Goal: Task Accomplishment & Management: Manage account settings

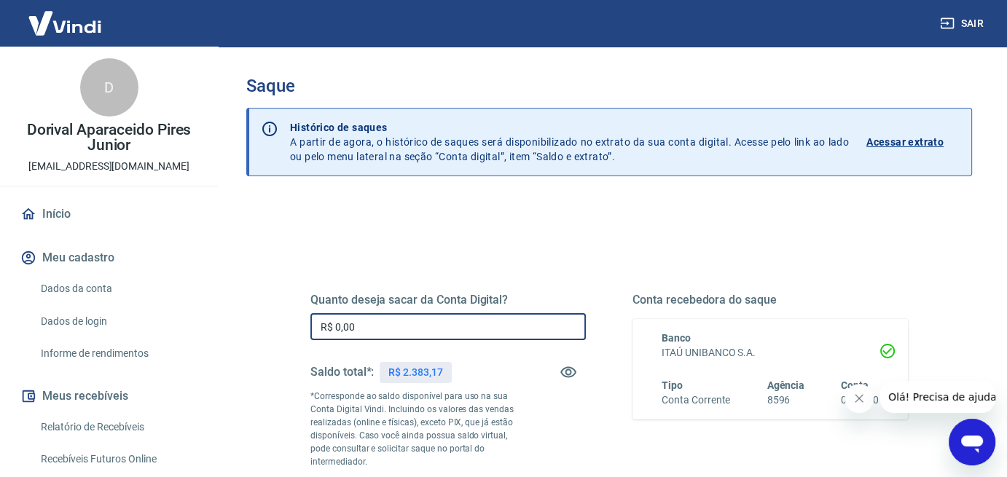
click at [367, 325] on input "R$ 0,00" at bounding box center [449, 326] width 276 height 27
type input "R$ 2.383,17"
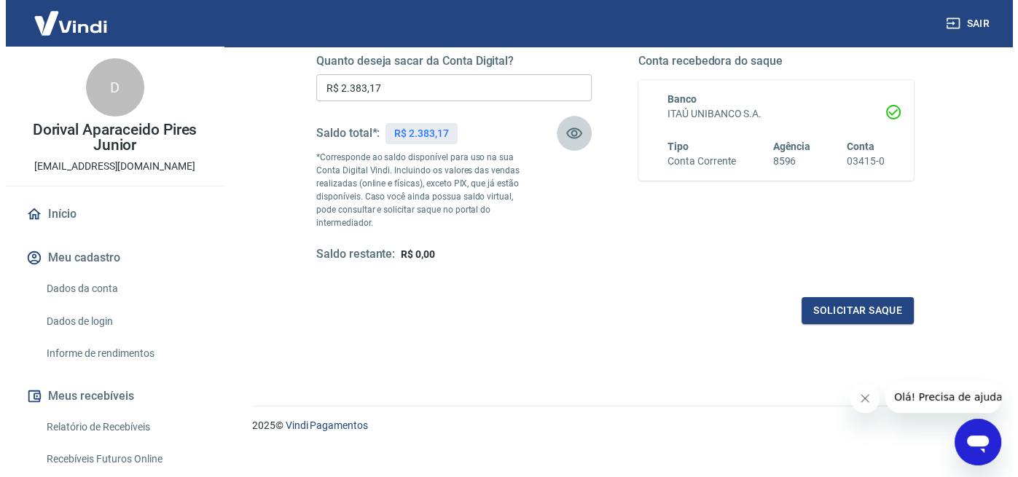
scroll to position [255, 0]
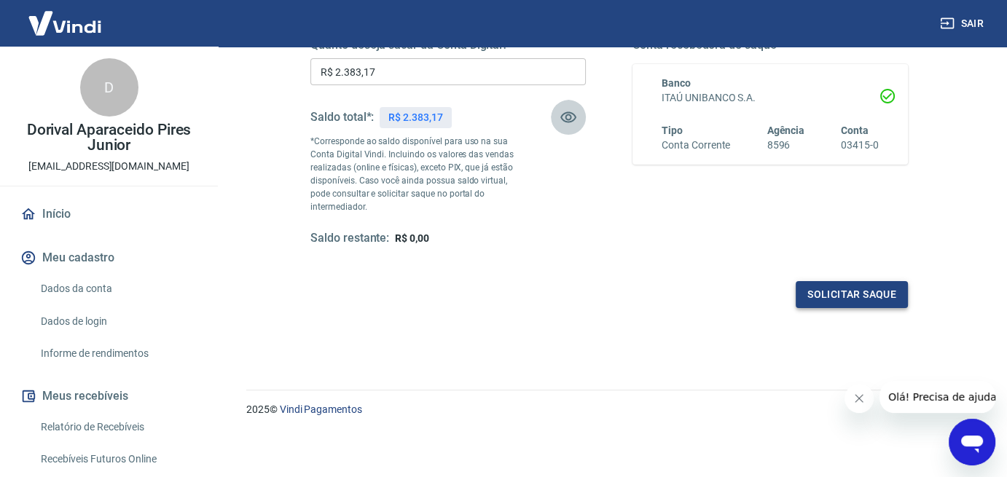
click at [854, 290] on button "Solicitar saque" at bounding box center [852, 294] width 112 height 27
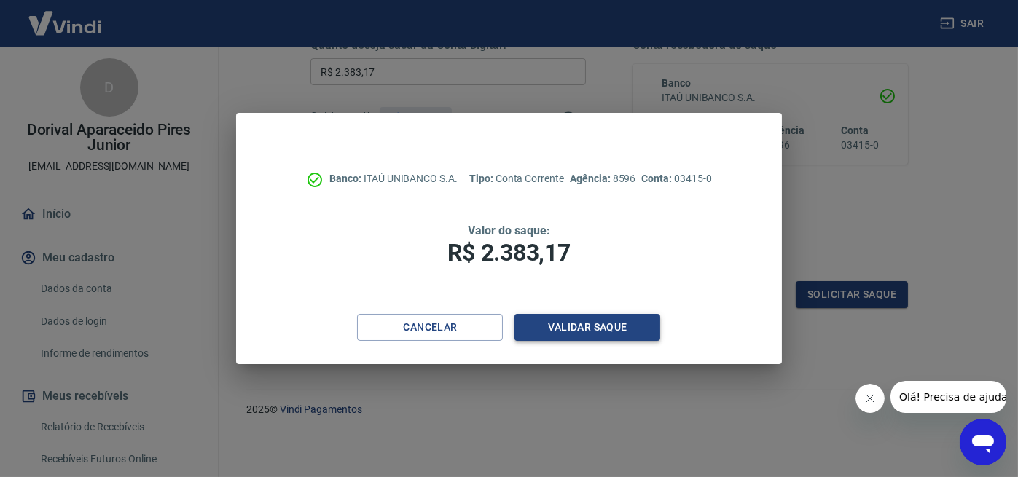
click at [606, 332] on button "Validar saque" at bounding box center [588, 327] width 146 height 27
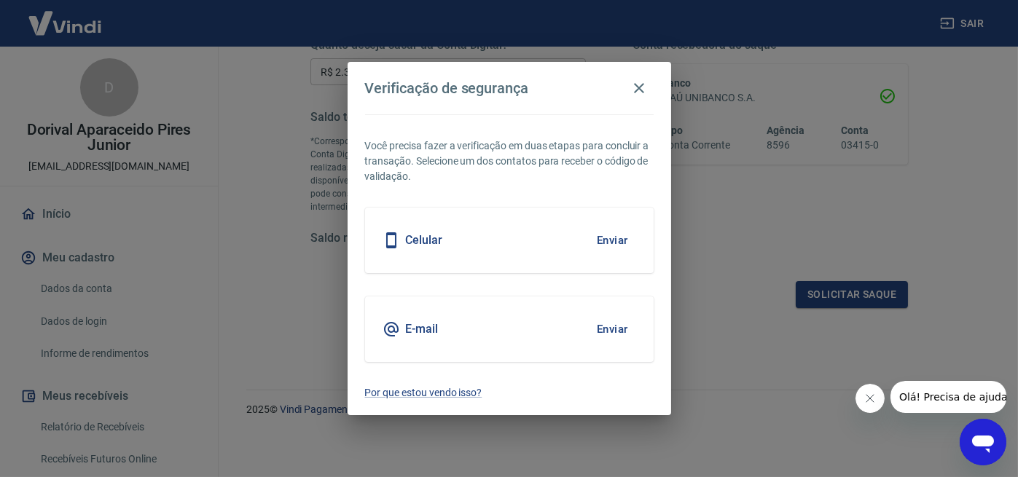
click at [612, 238] on button "Enviar" at bounding box center [612, 240] width 47 height 31
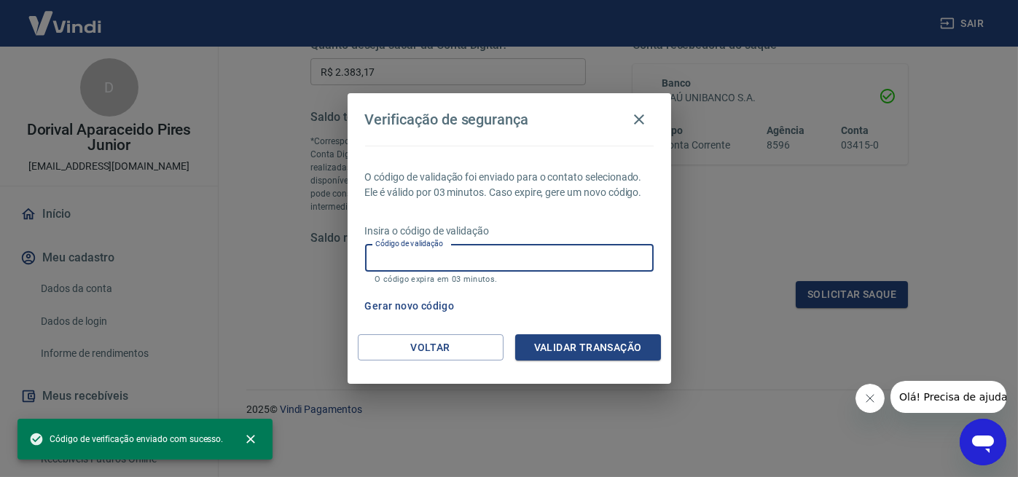
click at [377, 257] on input "Código de validação" at bounding box center [509, 258] width 289 height 27
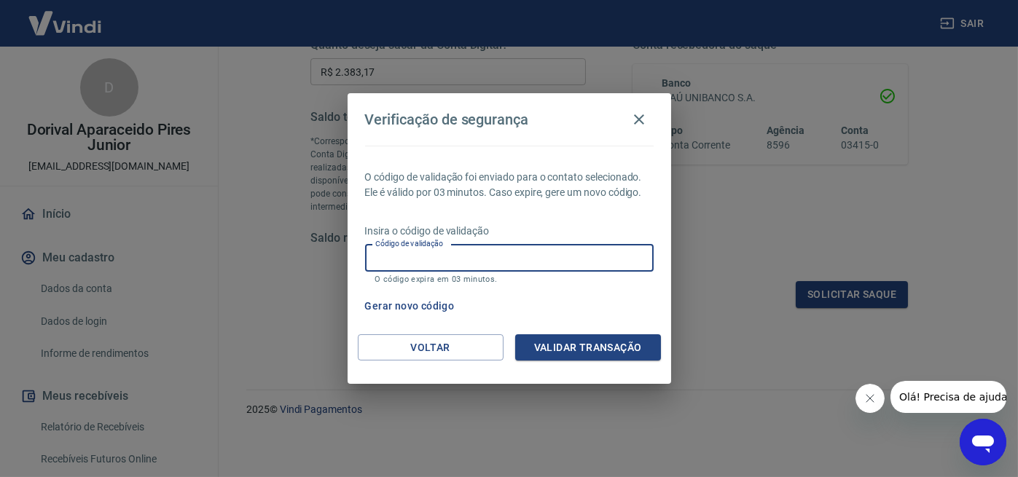
click at [369, 254] on input "Código de validação" at bounding box center [509, 258] width 289 height 27
type input "948882"
click at [581, 344] on button "Validar transação" at bounding box center [588, 348] width 146 height 27
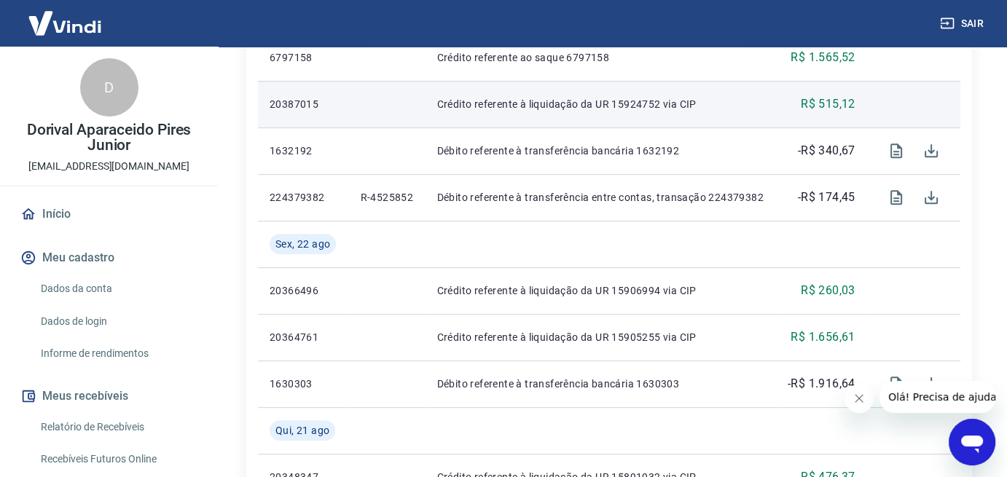
scroll to position [729, 0]
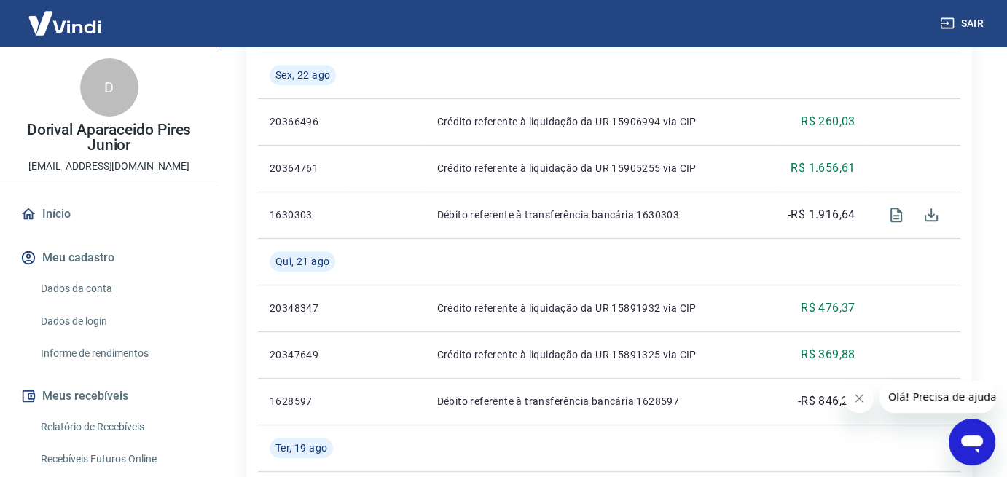
click at [859, 399] on icon "Fechar mensagem da empresa" at bounding box center [860, 399] width 12 height 12
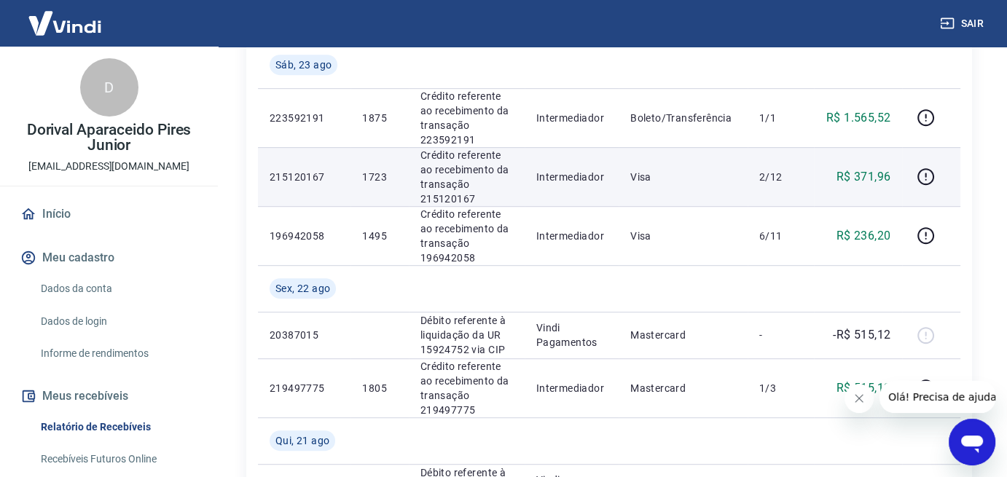
scroll to position [802, 0]
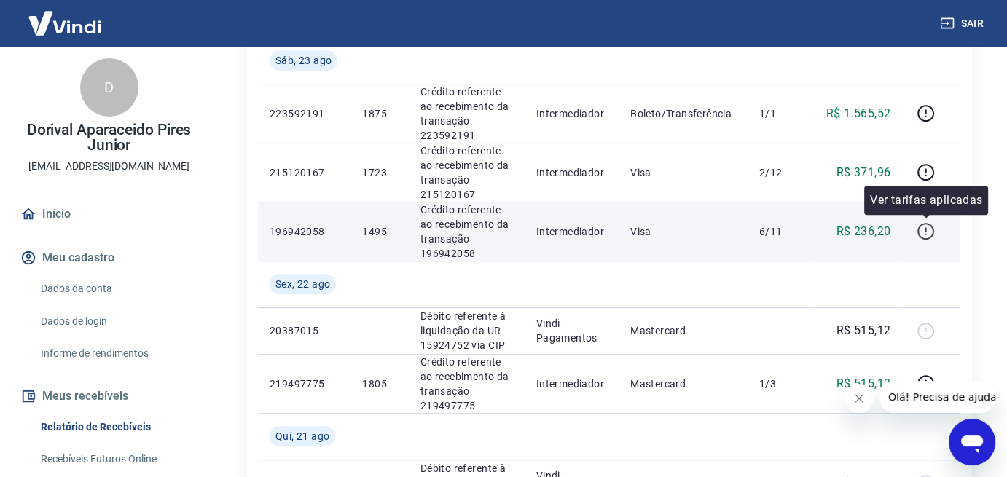
click at [925, 228] on icon "button" at bounding box center [926, 231] width 18 height 18
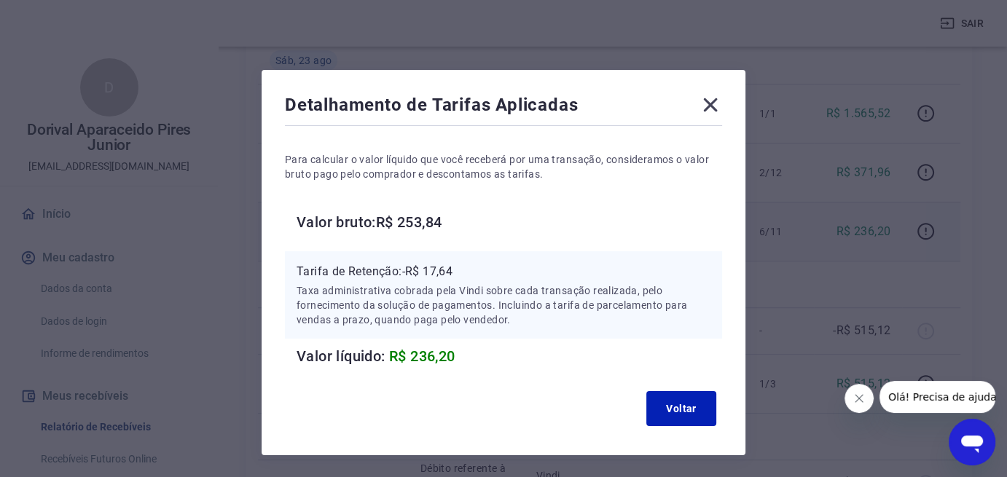
click at [714, 104] on icon at bounding box center [710, 104] width 23 height 23
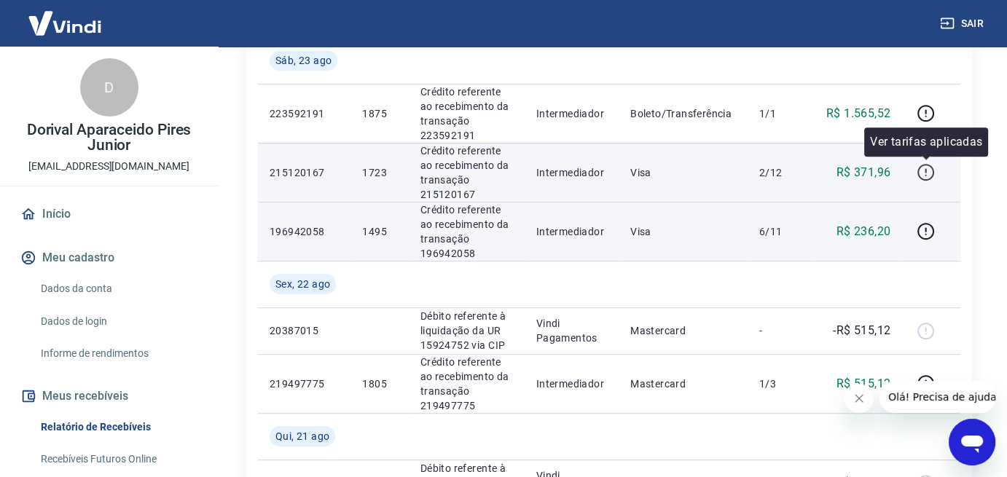
click at [924, 173] on icon "button" at bounding box center [926, 172] width 18 height 18
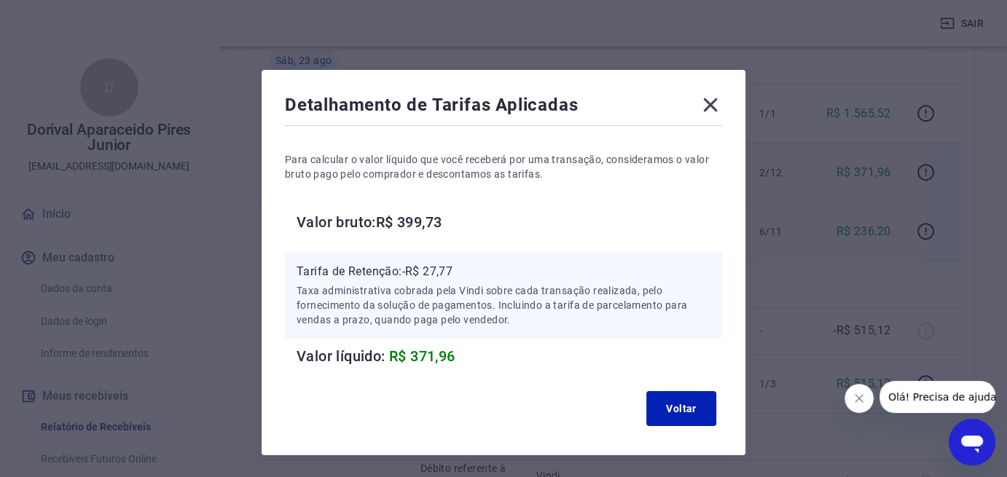
drag, startPoint x: 716, startPoint y: 100, endPoint x: 757, endPoint y: 161, distance: 74.0
click at [715, 101] on icon at bounding box center [711, 105] width 14 height 14
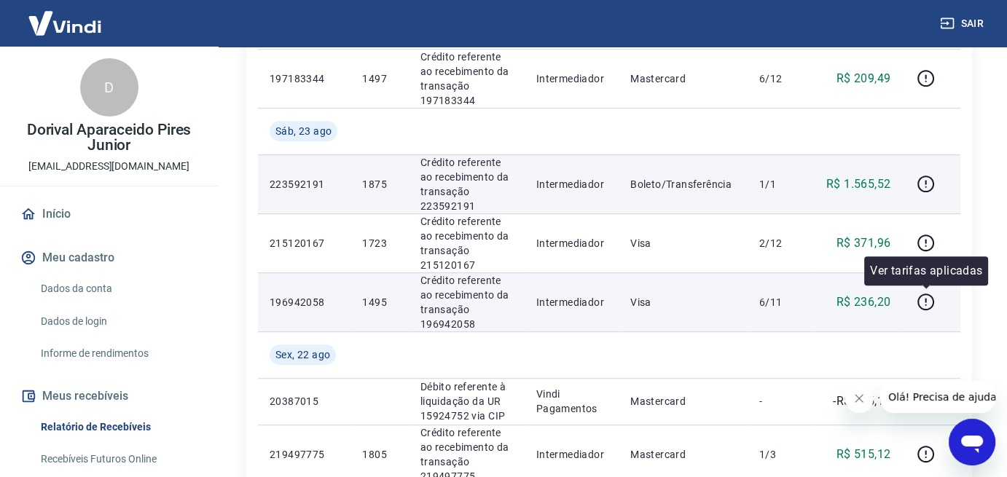
scroll to position [729, 0]
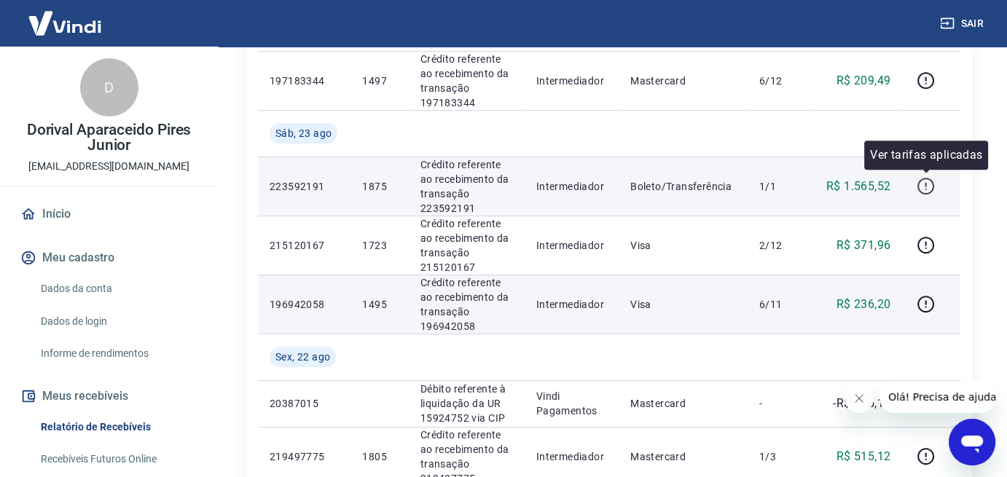
click at [929, 189] on icon "button" at bounding box center [926, 186] width 18 height 18
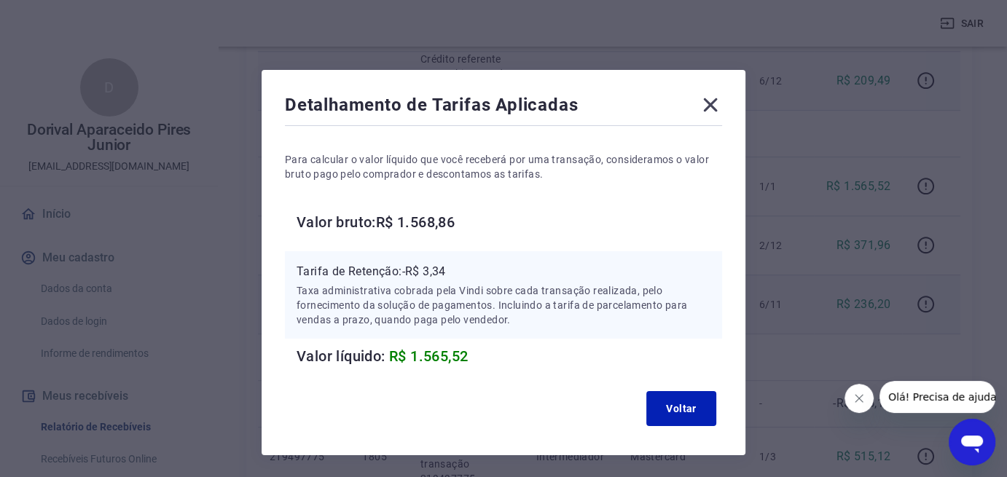
click at [709, 104] on icon at bounding box center [711, 105] width 14 height 14
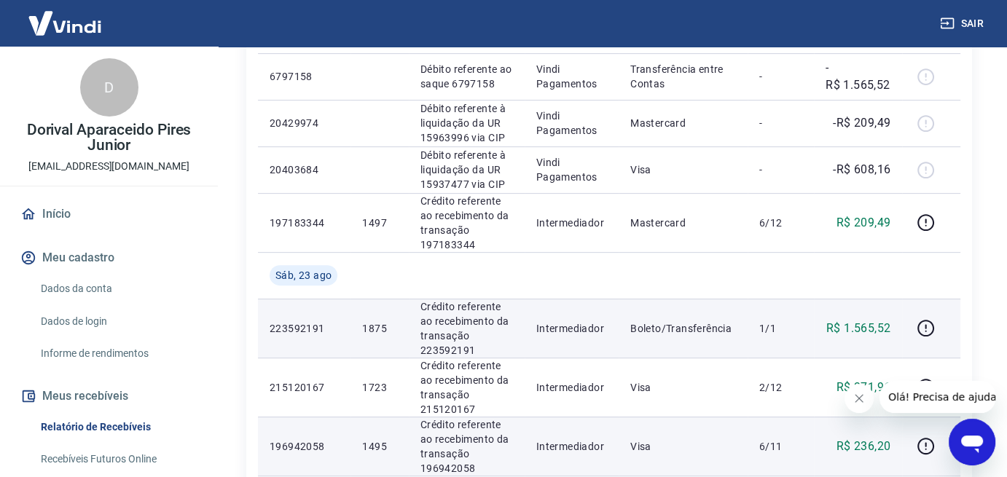
scroll to position [583, 0]
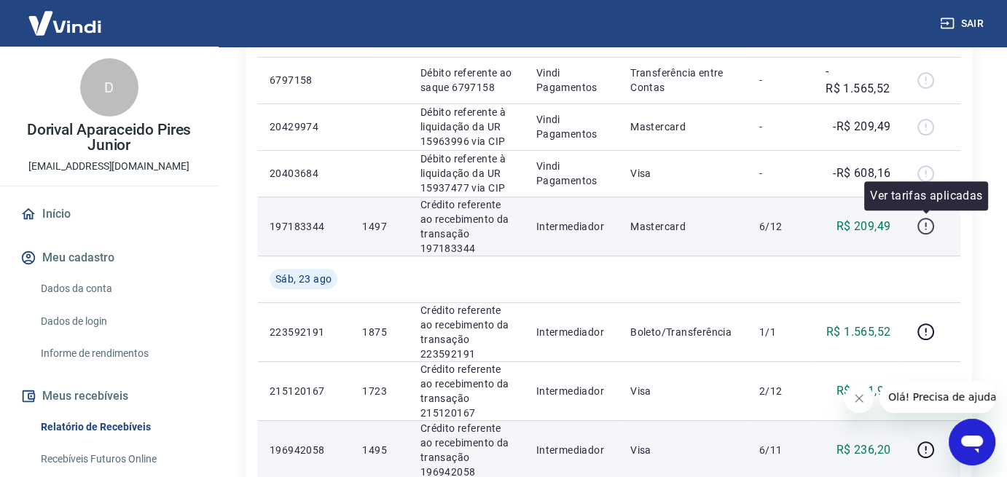
click at [929, 227] on icon "button" at bounding box center [926, 226] width 18 height 18
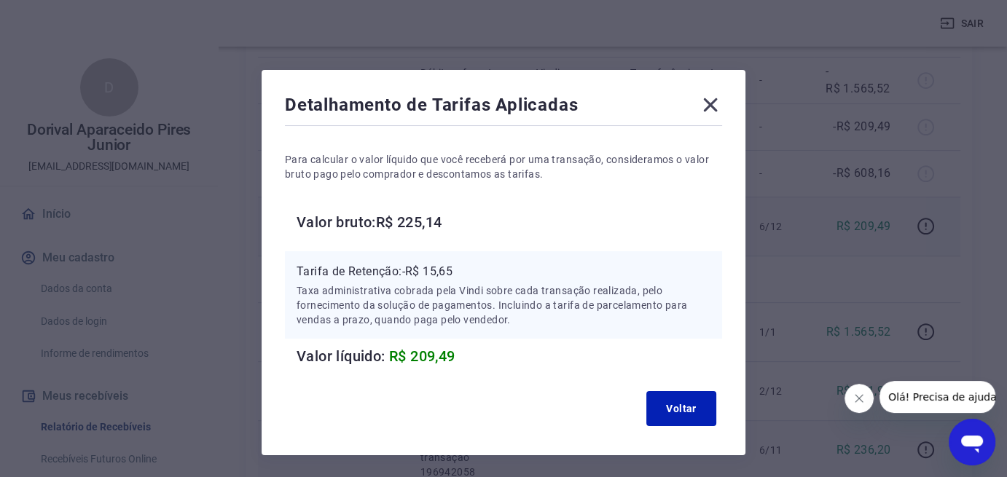
click at [709, 106] on icon at bounding box center [711, 105] width 14 height 14
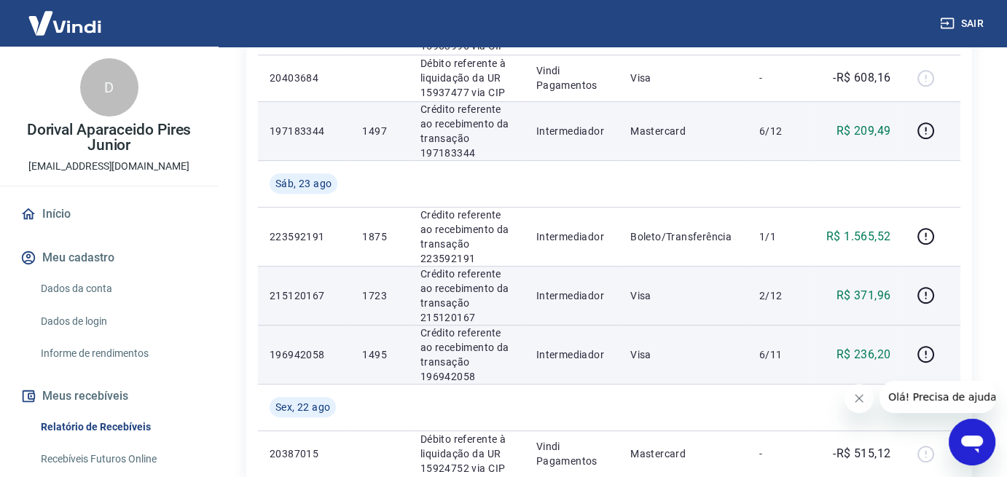
scroll to position [729, 0]
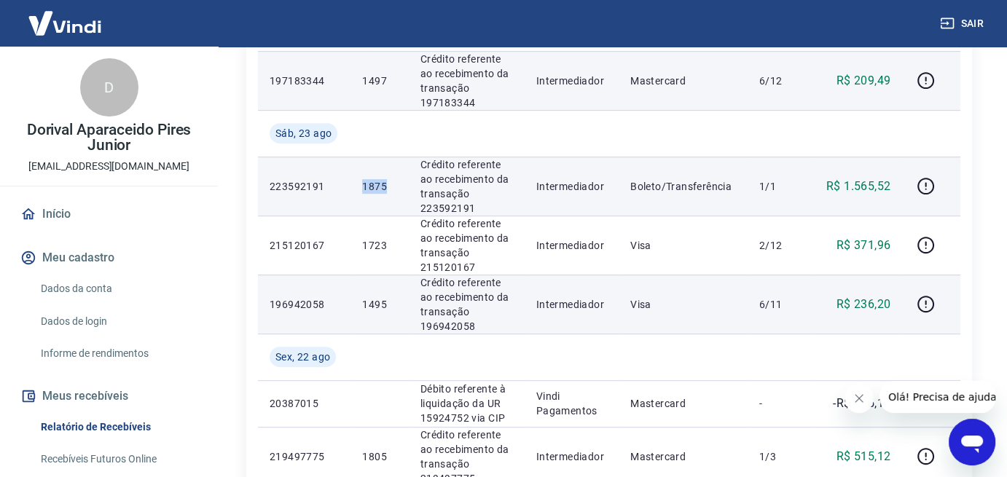
drag, startPoint x: 387, startPoint y: 186, endPoint x: 362, endPoint y: 187, distance: 25.6
click at [362, 187] on p "1875" at bounding box center [379, 186] width 34 height 15
copy p "1875"
click at [927, 185] on icon "button" at bounding box center [926, 186] width 18 height 18
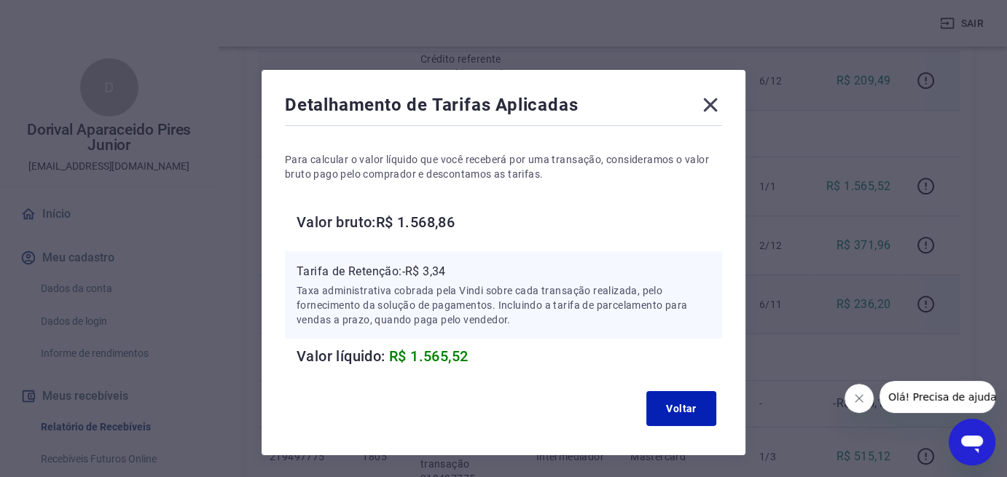
click at [714, 101] on icon at bounding box center [711, 105] width 14 height 14
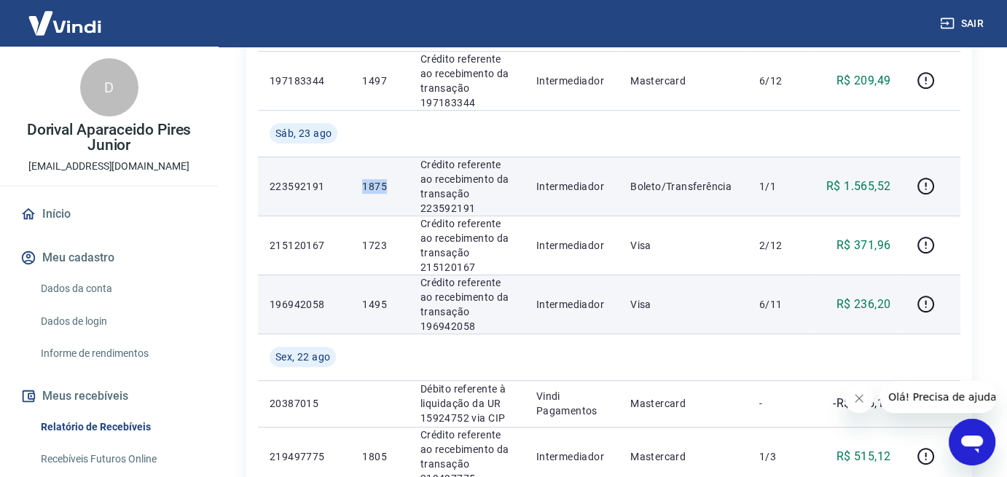
drag, startPoint x: 385, startPoint y: 187, endPoint x: 362, endPoint y: 186, distance: 22.6
click at [362, 186] on p "1875" at bounding box center [379, 186] width 34 height 15
copy p "1875"
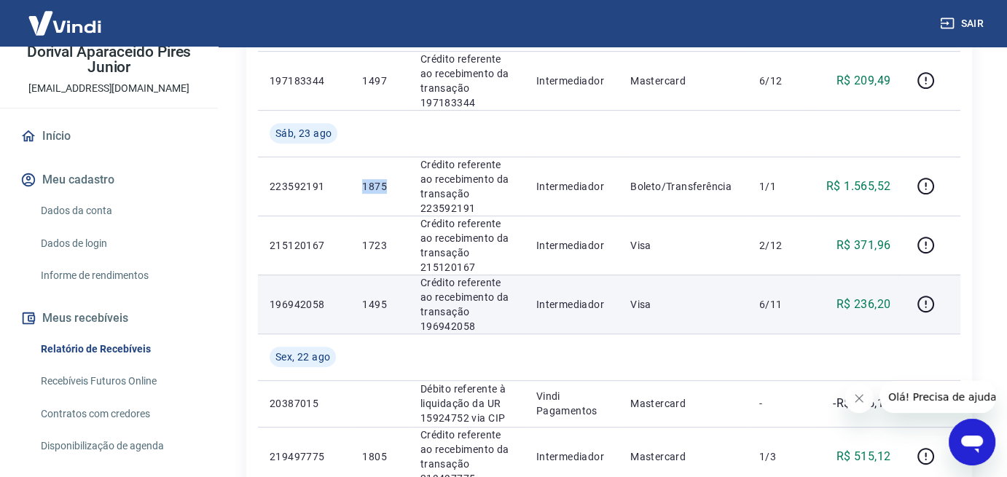
scroll to position [0, 0]
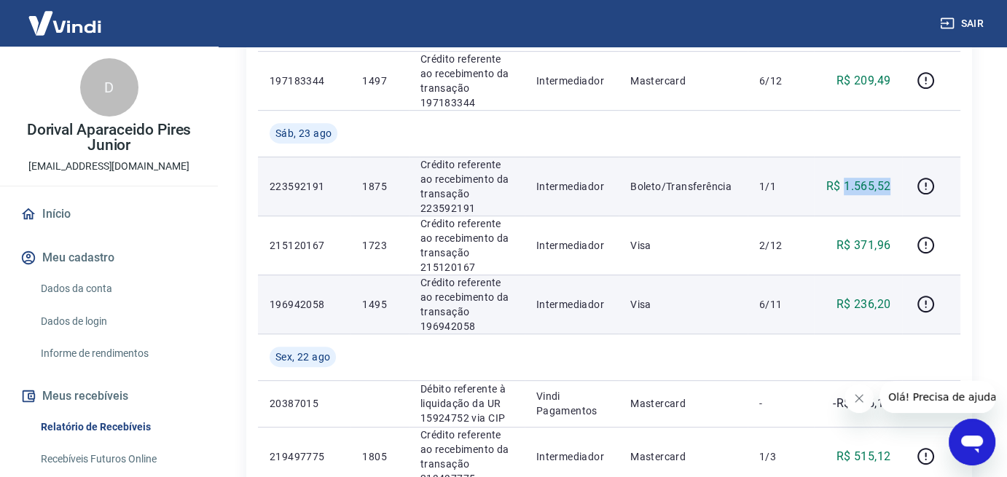
drag, startPoint x: 890, startPoint y: 183, endPoint x: 846, endPoint y: 187, distance: 43.9
click at [846, 187] on p "R$ 1.565,52" at bounding box center [859, 186] width 64 height 17
copy p "1.565,52"
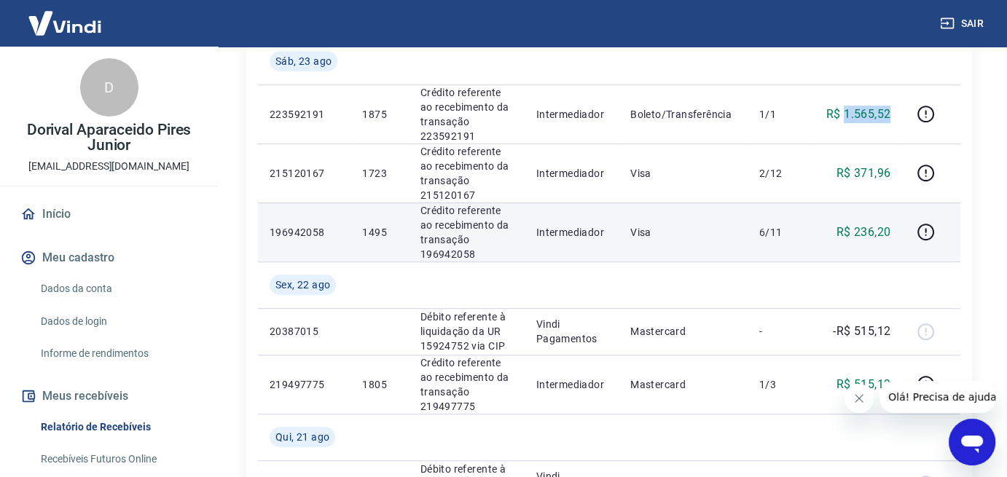
scroll to position [802, 0]
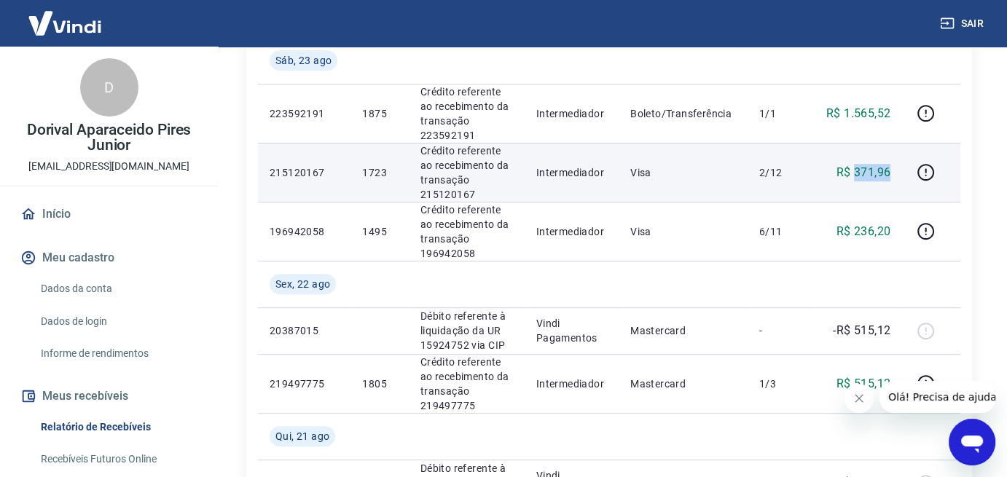
drag, startPoint x: 894, startPoint y: 170, endPoint x: 854, endPoint y: 172, distance: 40.9
click at [854, 172] on td "R$ 371,96" at bounding box center [858, 172] width 88 height 59
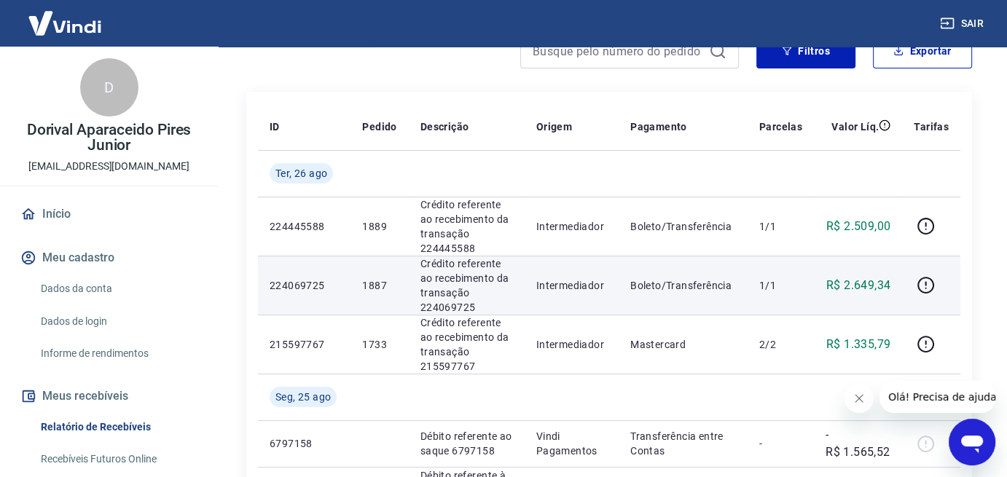
scroll to position [219, 0]
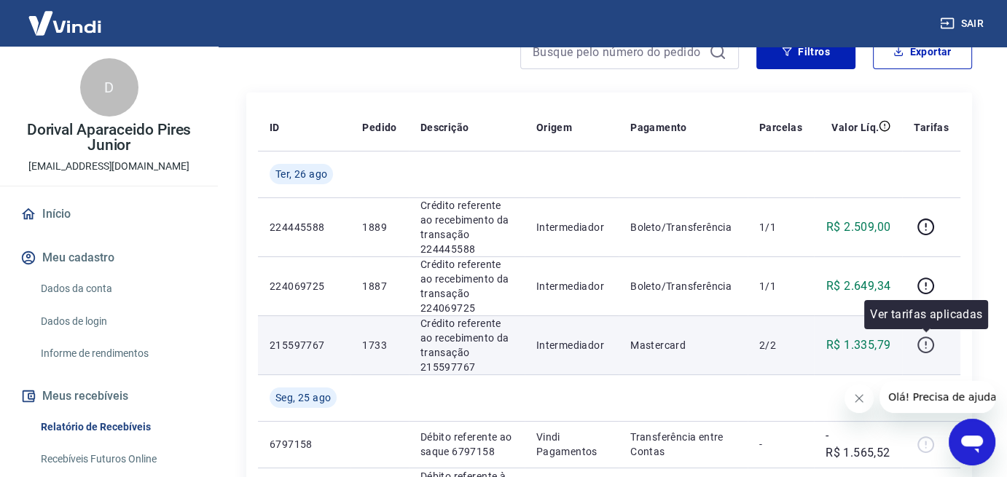
click at [927, 346] on icon "button" at bounding box center [926, 345] width 18 height 18
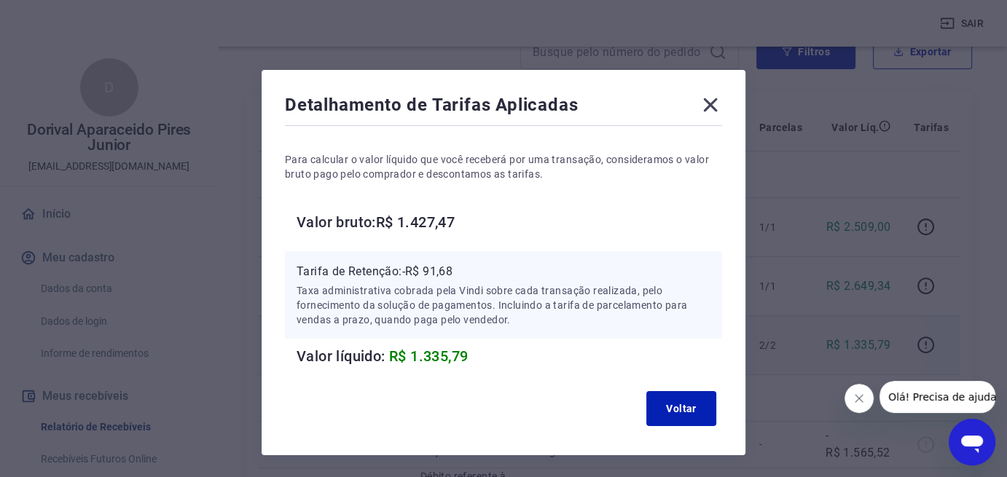
click at [711, 104] on icon at bounding box center [711, 105] width 14 height 14
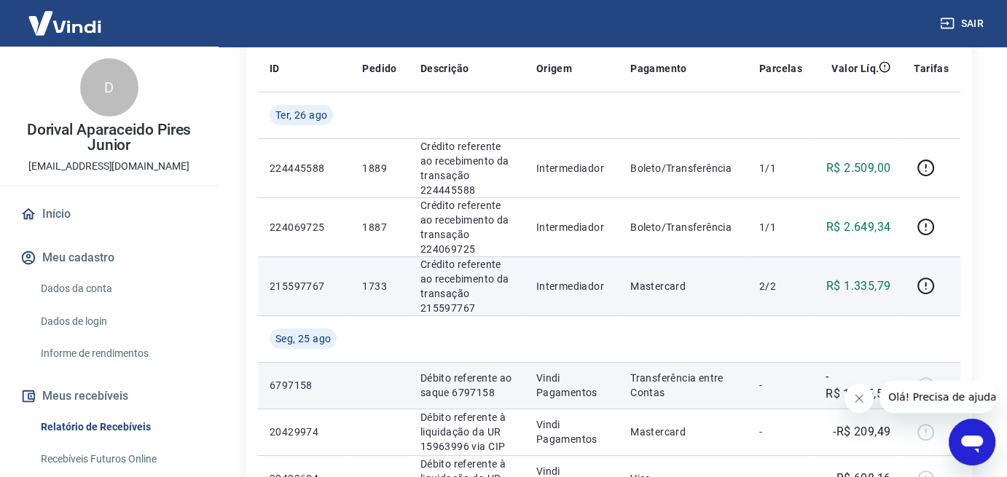
scroll to position [292, 0]
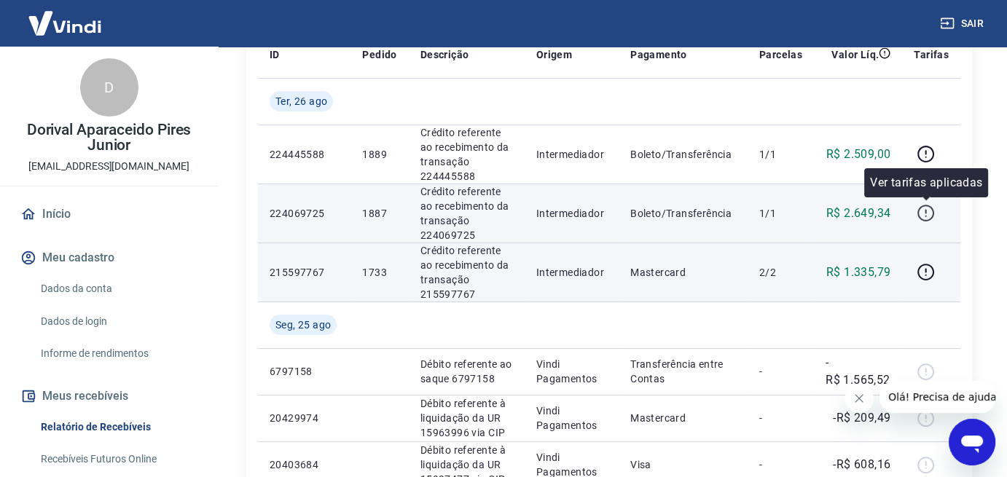
click at [927, 214] on icon "button" at bounding box center [926, 213] width 18 height 18
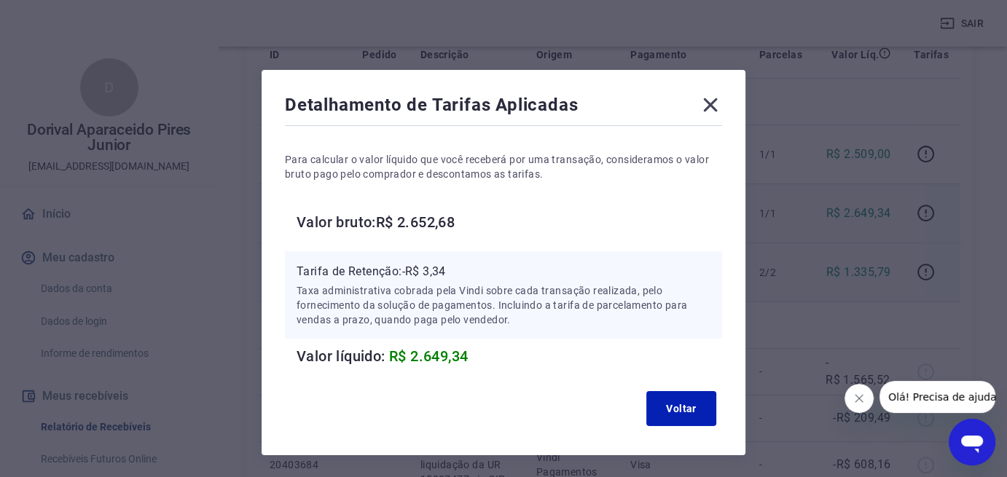
click at [715, 104] on icon at bounding box center [710, 104] width 23 height 23
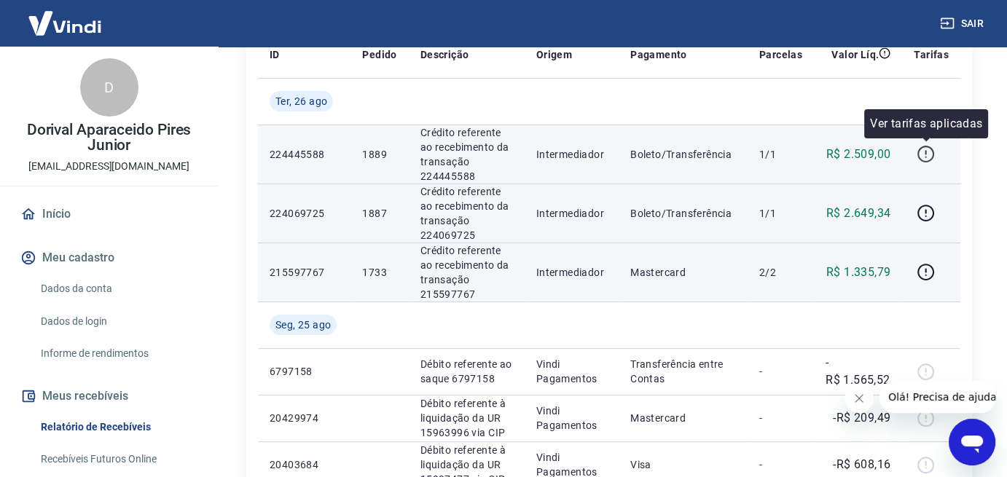
click at [929, 154] on icon "button" at bounding box center [926, 154] width 18 height 18
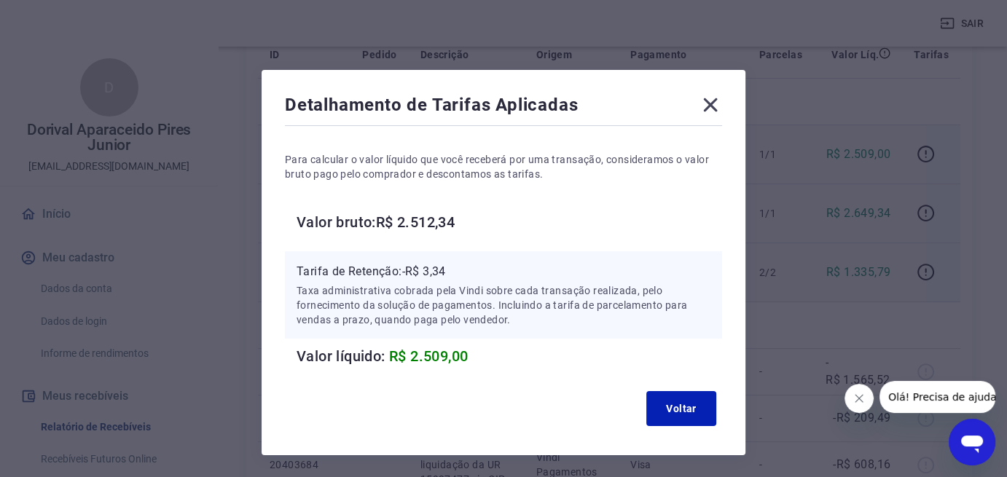
click at [715, 95] on icon at bounding box center [710, 104] width 23 height 23
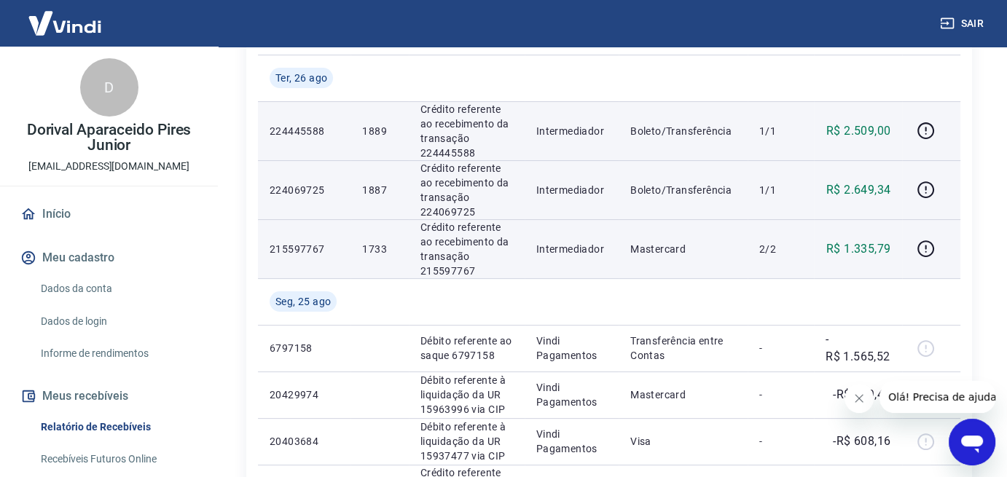
scroll to position [364, 0]
